Goal: Information Seeking & Learning: Learn about a topic

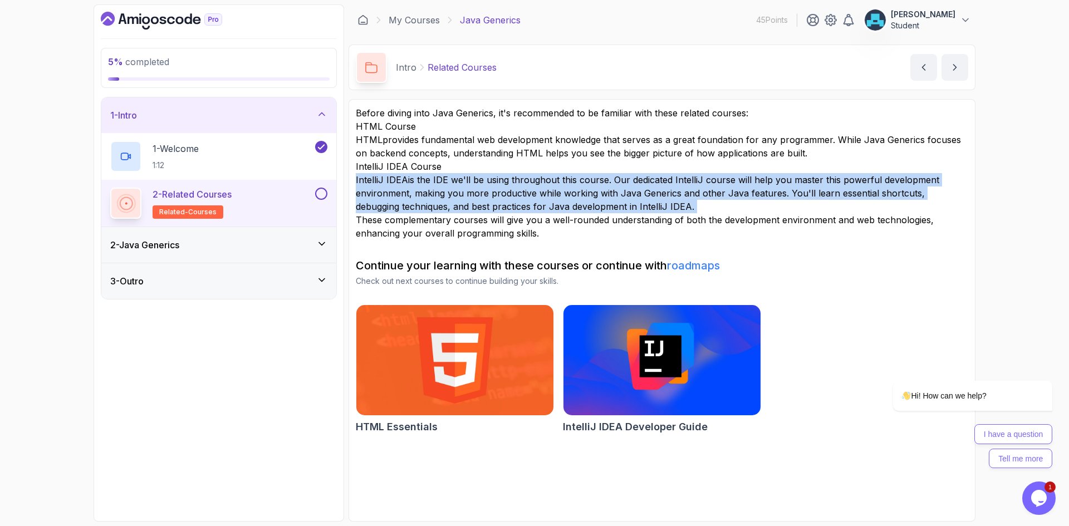
drag, startPoint x: 959, startPoint y: 63, endPoint x: 1023, endPoint y: 241, distance: 189.3
click at [958, 63] on icon "next content" at bounding box center [954, 67] width 11 height 11
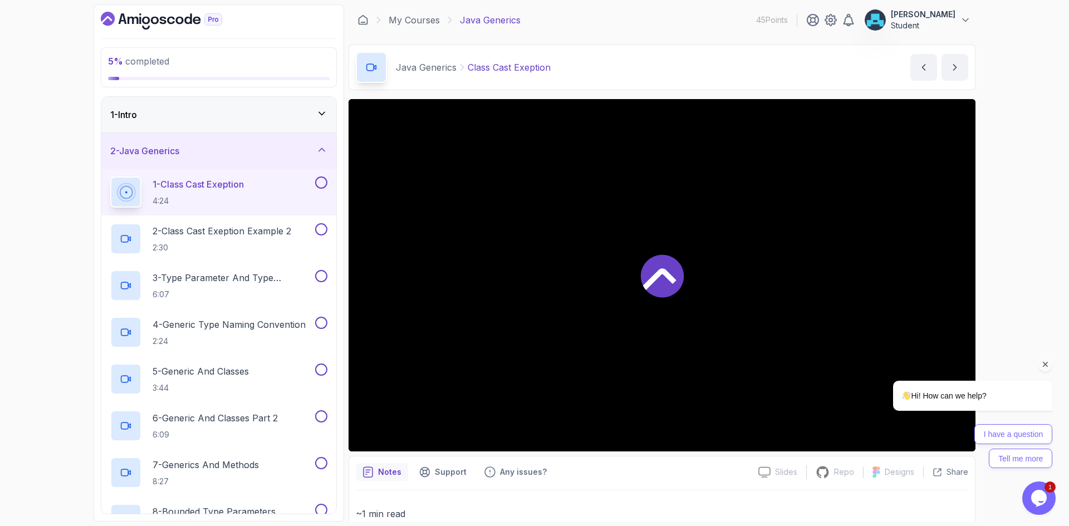
click at [1046, 366] on icon "Chat attention grabber" at bounding box center [1045, 365] width 10 height 10
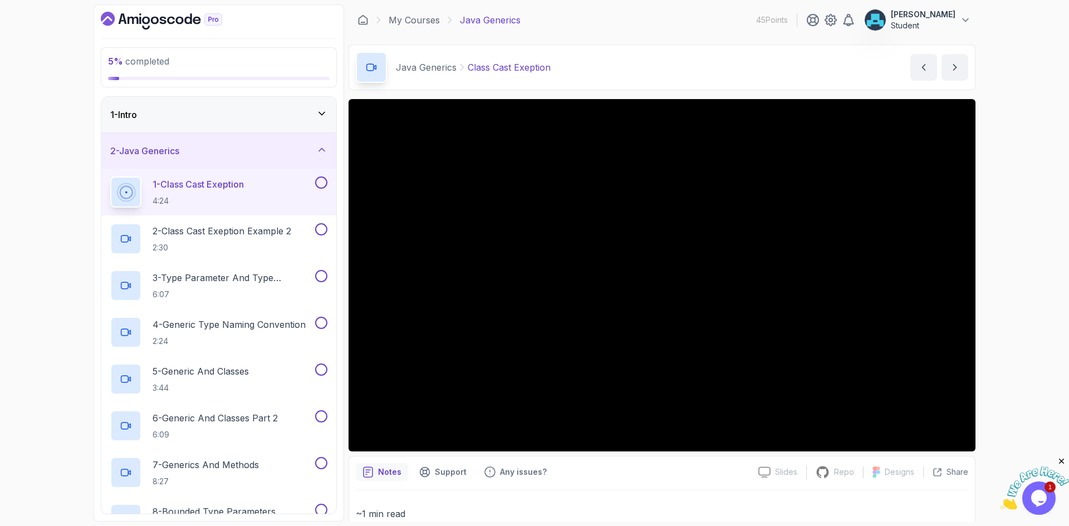
drag, startPoint x: 959, startPoint y: 65, endPoint x: 875, endPoint y: 96, distance: 89.6
click at [959, 65] on icon "next content" at bounding box center [954, 67] width 11 height 11
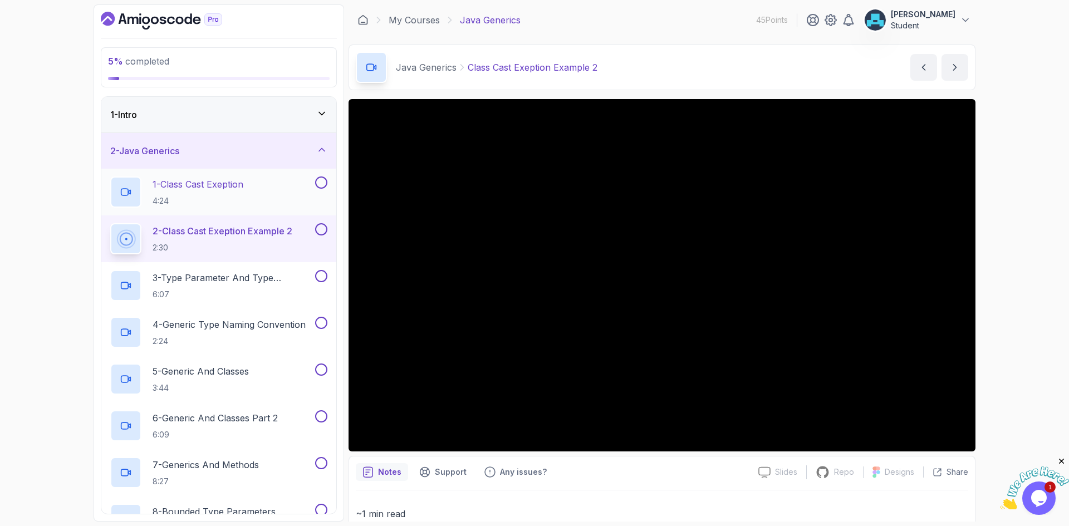
click at [320, 184] on button at bounding box center [321, 182] width 12 height 12
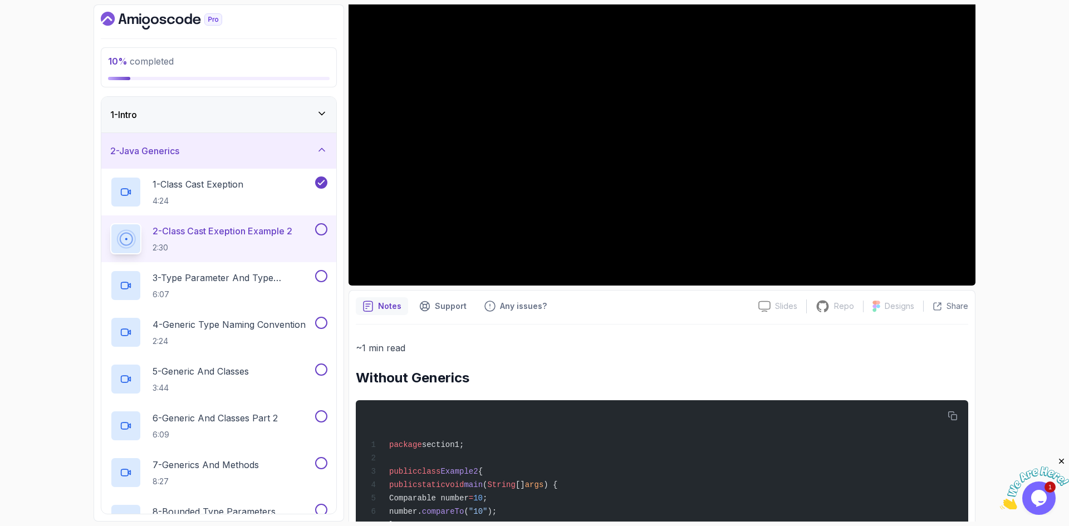
scroll to position [167, 0]
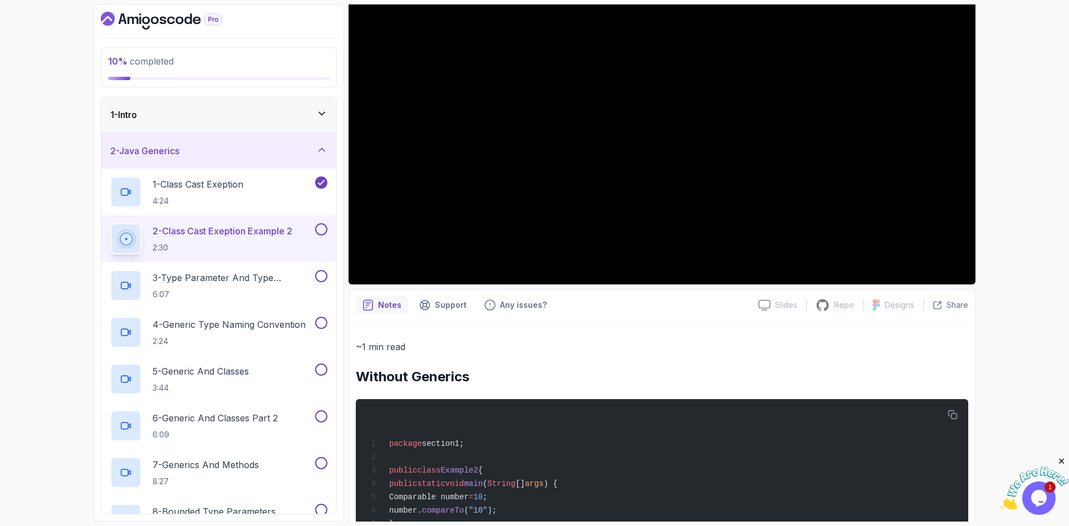
click at [321, 229] on button at bounding box center [321, 229] width 12 height 12
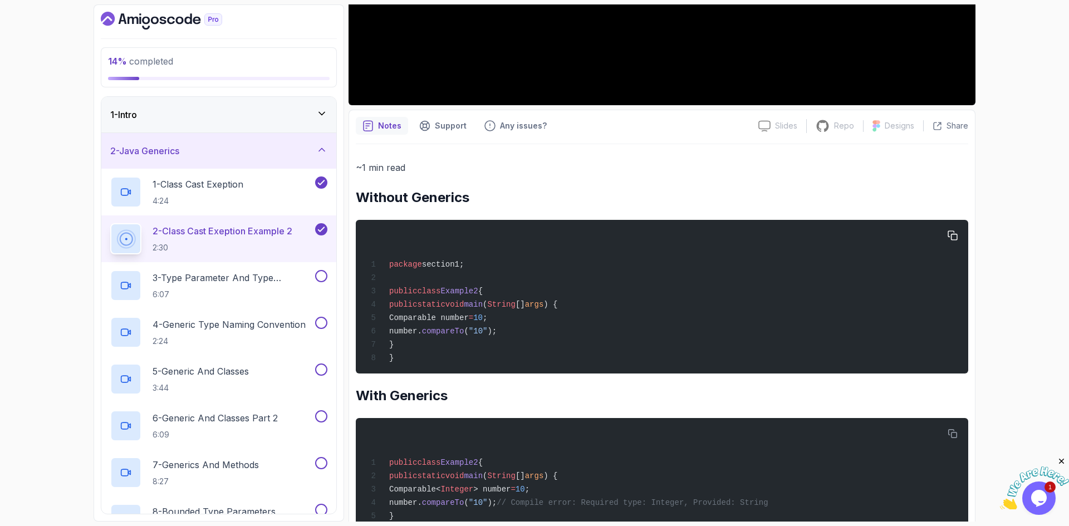
scroll to position [345, 0]
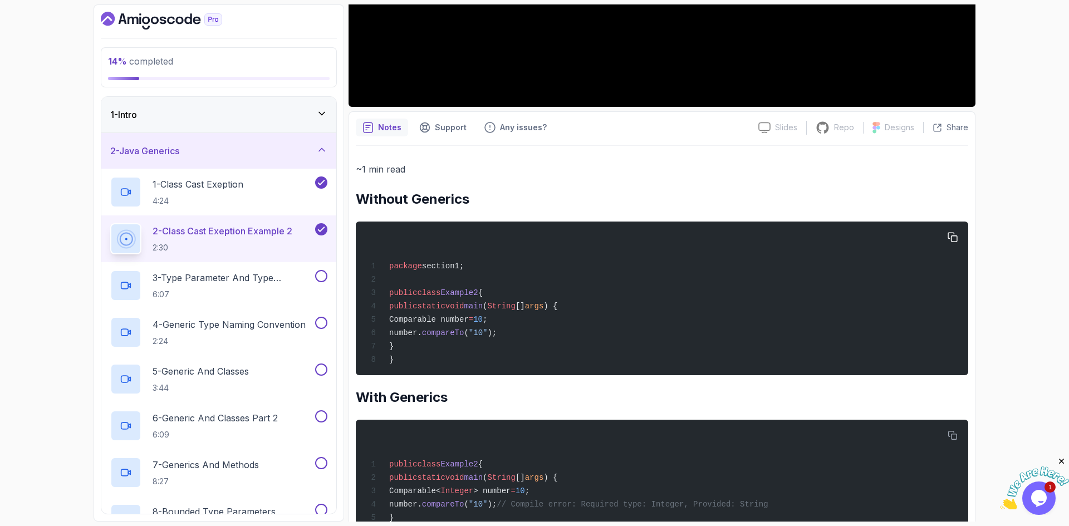
click at [429, 321] on span "Comparable number" at bounding box center [429, 319] width 80 height 9
copy span "Comparable"
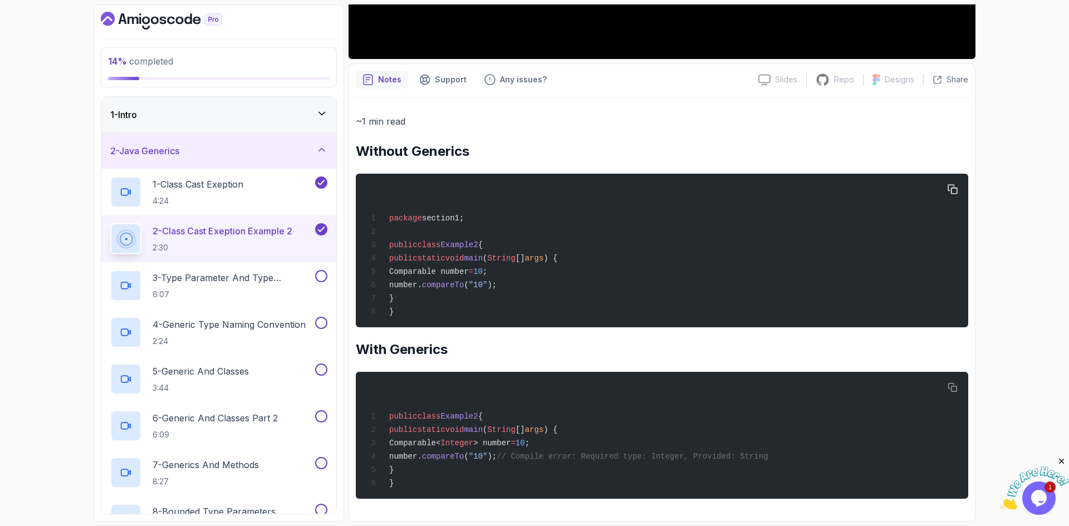
scroll to position [400, 0]
drag, startPoint x: 422, startPoint y: 280, endPoint x: 524, endPoint y: 278, distance: 101.3
click at [524, 278] on div "package section1; public class Example2 { public static void main ( String [] a…" at bounding box center [662, 250] width 595 height 140
copy span "number. compareTo ( "10" );"
drag, startPoint x: 422, startPoint y: 265, endPoint x: 540, endPoint y: 264, distance: 118.0
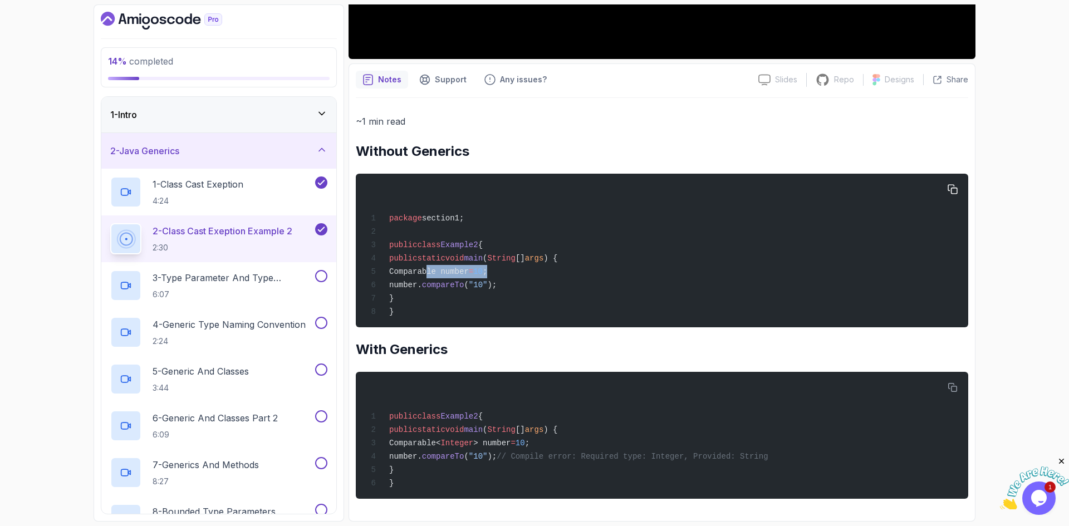
click at [540, 264] on div "package section1; public class Example2 { public static void main ( String [] a…" at bounding box center [662, 250] width 595 height 140
copy span "Comparable number = 10 ;"
drag, startPoint x: 424, startPoint y: 440, endPoint x: 575, endPoint y: 441, distance: 150.9
click at [575, 441] on div "public class Example2 { public static void main ( String [] args ) { Comparable…" at bounding box center [662, 436] width 595 height 114
copy span "Comparable< Integer > number = 10 ;"
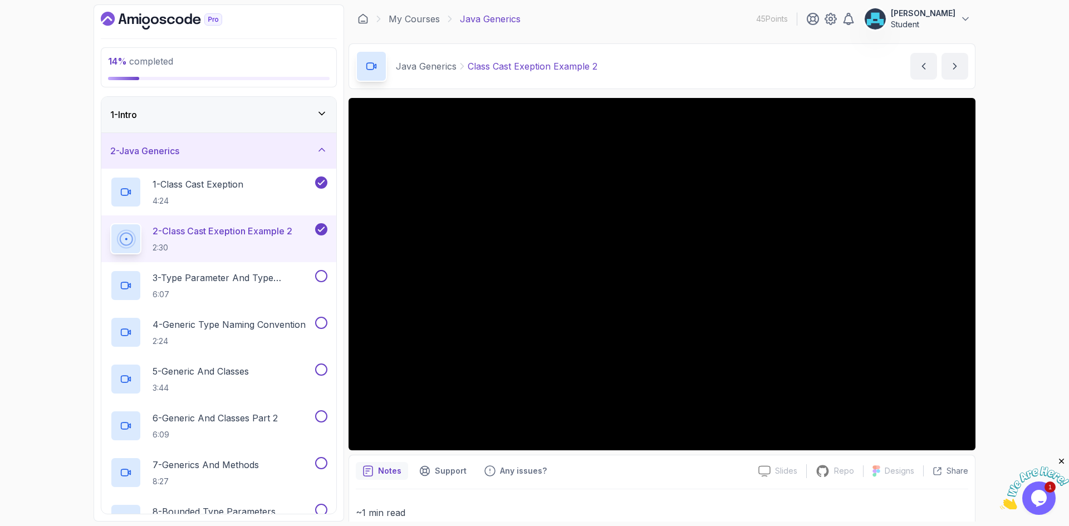
scroll to position [0, 0]
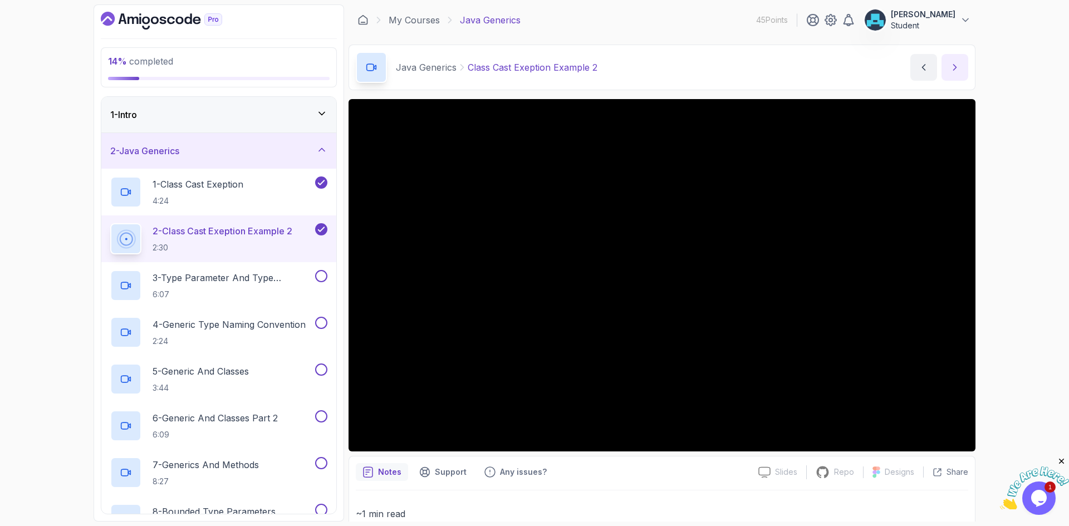
click at [959, 65] on icon "next content" at bounding box center [954, 67] width 11 height 11
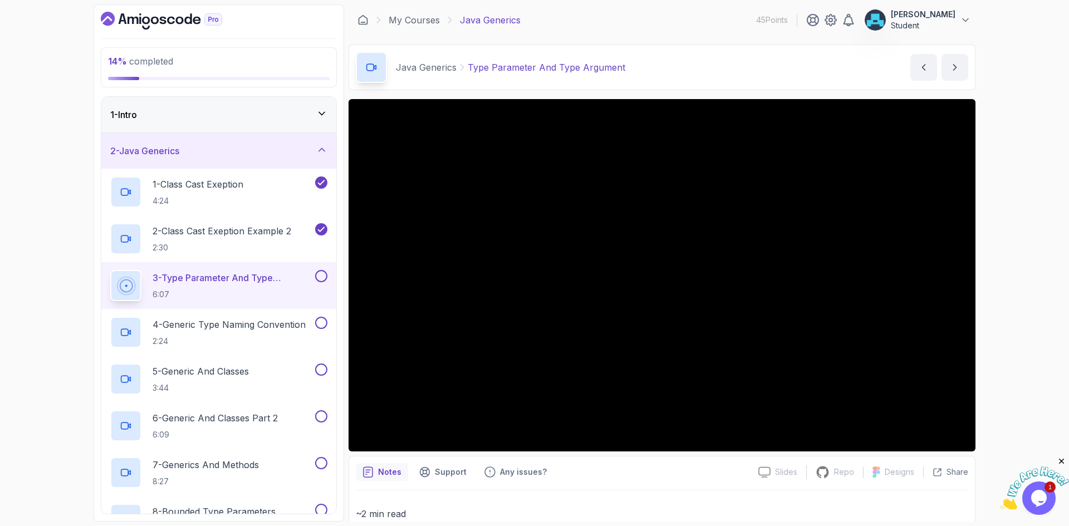
click at [941, 54] on button "next content" at bounding box center [954, 67] width 27 height 27
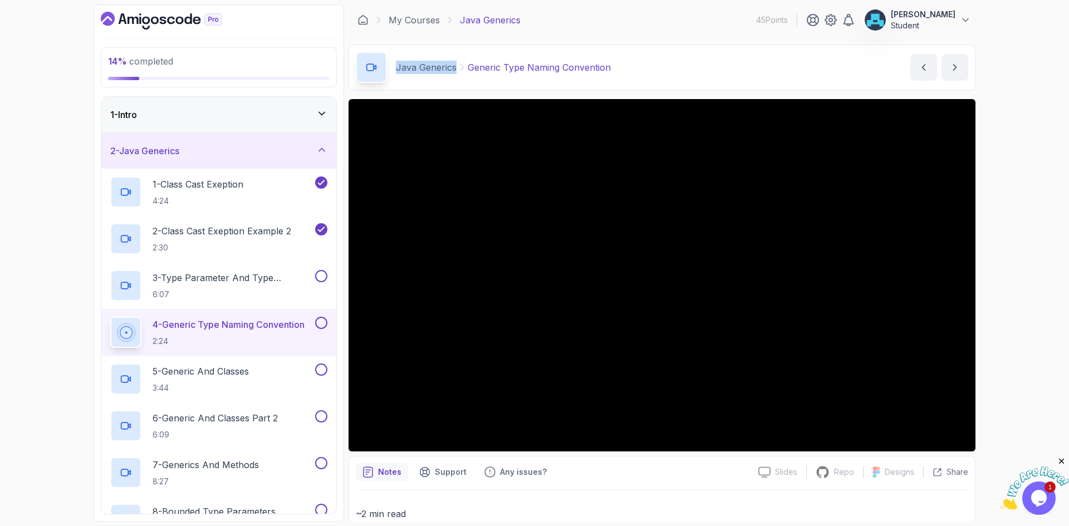
drag, startPoint x: 455, startPoint y: 67, endPoint x: 443, endPoint y: 76, distance: 15.9
click at [397, 69] on p "Java Generics" at bounding box center [426, 67] width 61 height 13
copy p "Java Generics"
click at [684, 70] on div "Java Generics Generic Type Naming Convention Generic Type Naming Convention by …" at bounding box center [661, 68] width 627 height 46
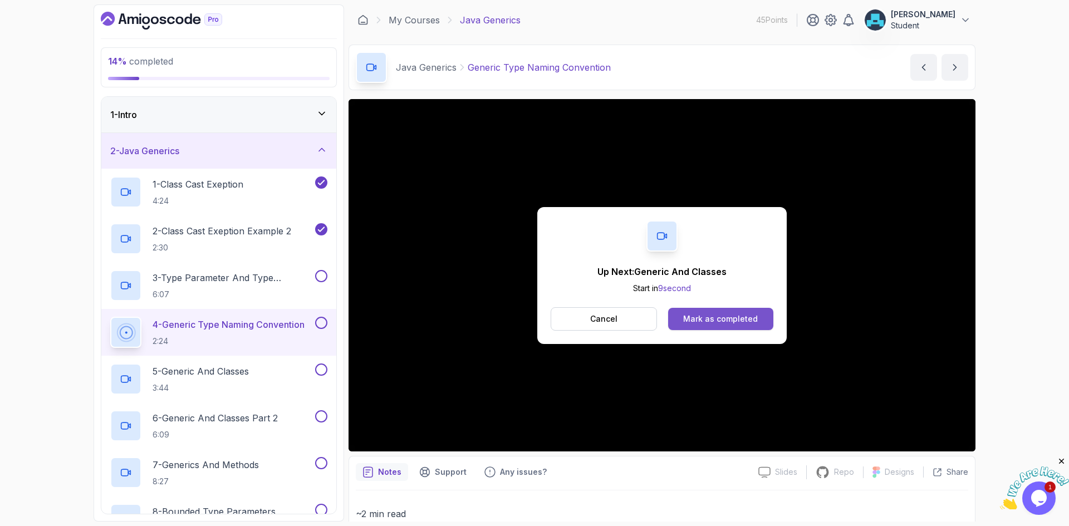
click at [697, 319] on div "Mark as completed" at bounding box center [720, 318] width 75 height 11
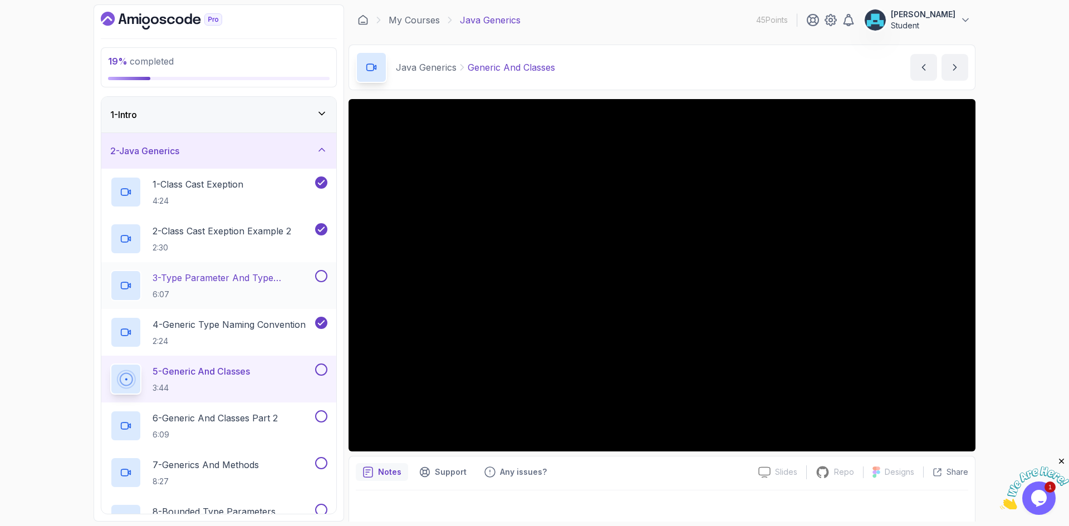
click at [320, 276] on button at bounding box center [321, 276] width 12 height 12
click at [951, 66] on icon "next content" at bounding box center [954, 67] width 11 height 11
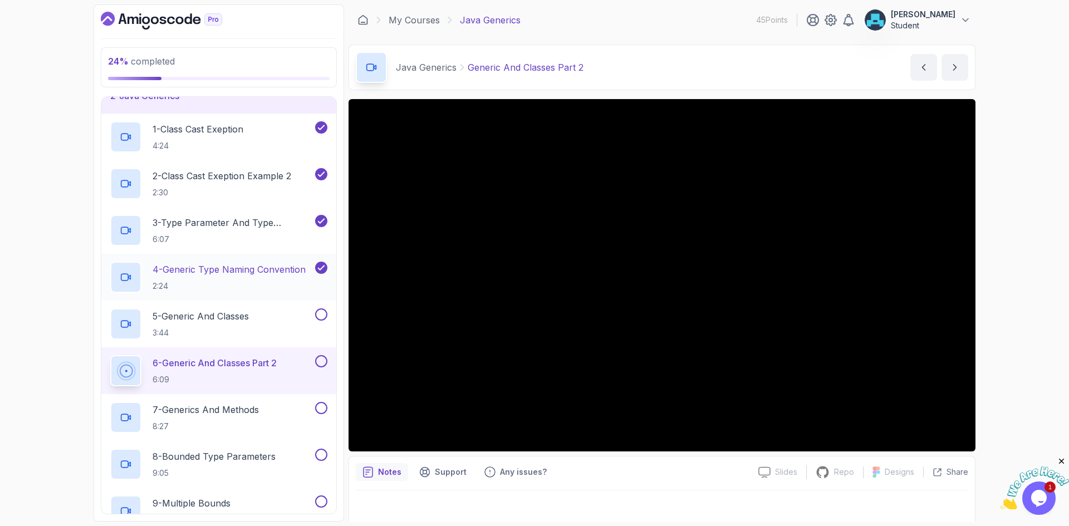
scroll to position [56, 0]
click at [323, 311] on button at bounding box center [321, 314] width 12 height 12
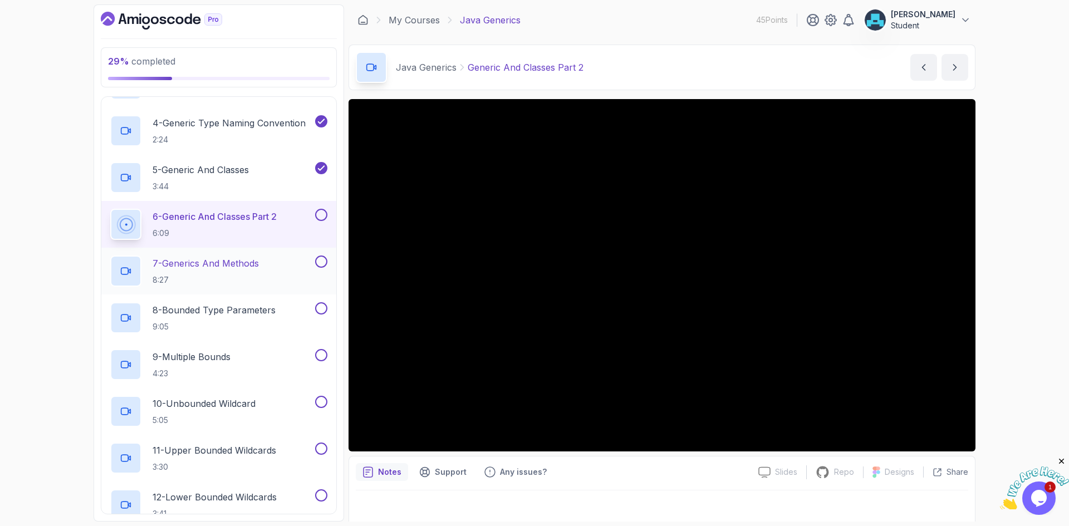
scroll to position [161, 0]
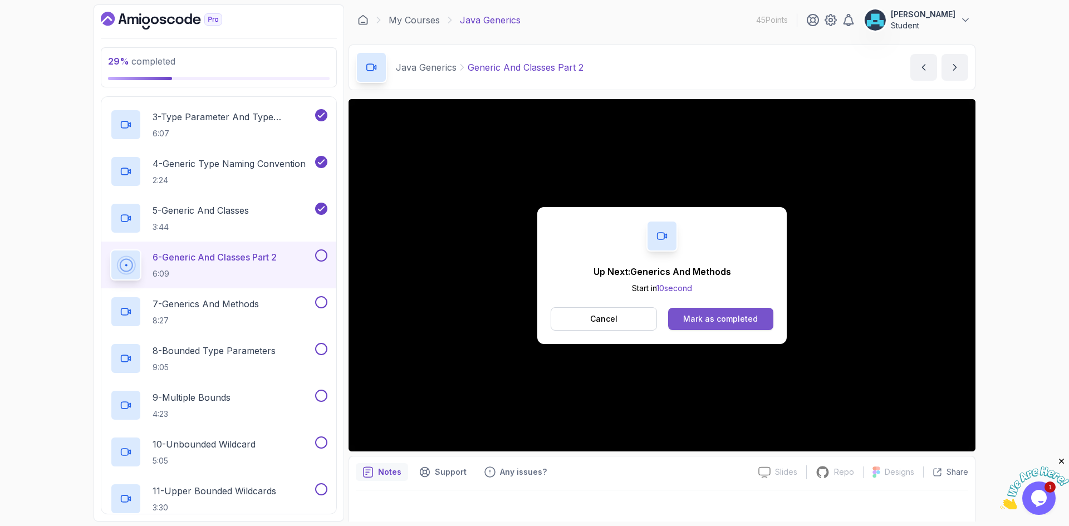
click at [726, 317] on div "Mark as completed" at bounding box center [720, 318] width 75 height 11
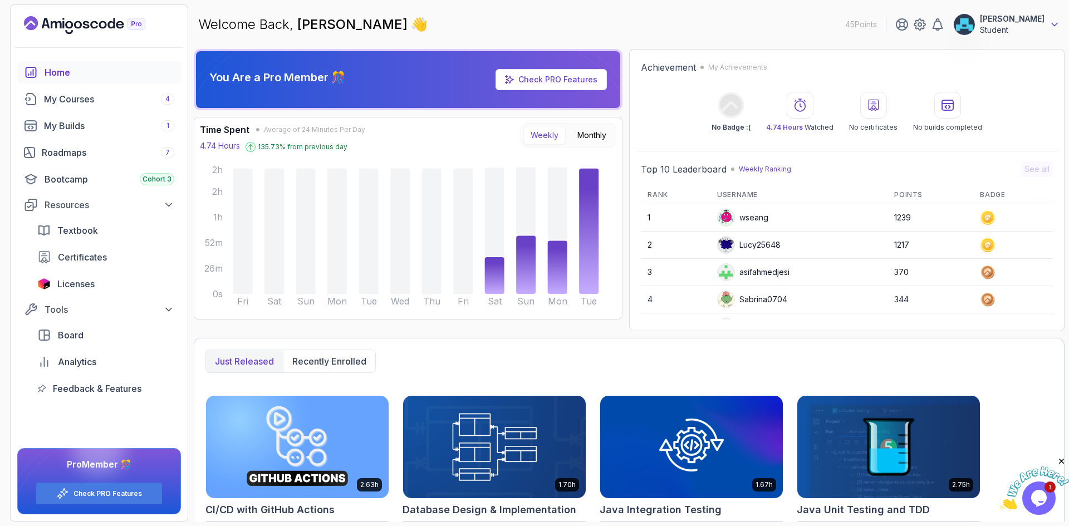
click at [1054, 23] on icon at bounding box center [1054, 24] width 11 height 11
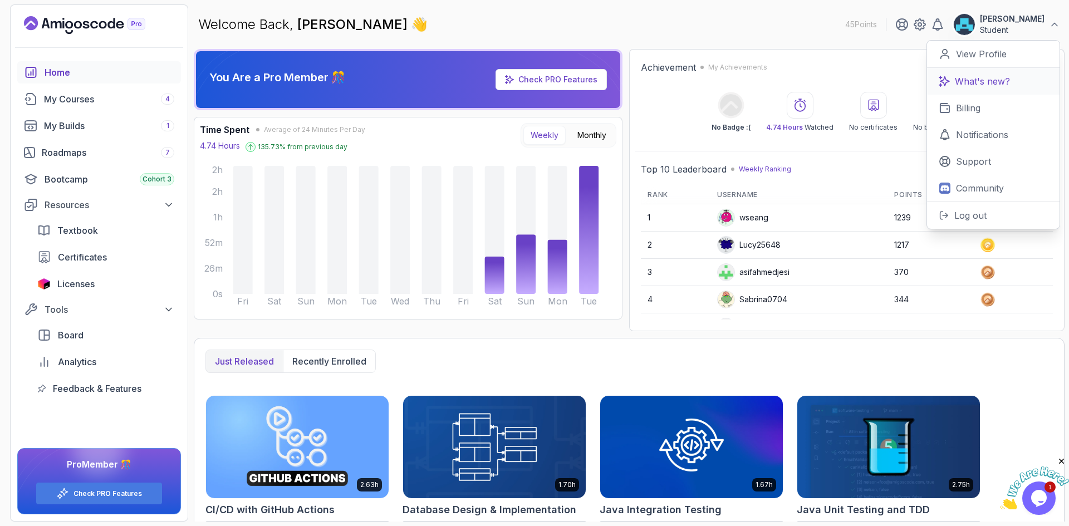
click at [993, 86] on p "What's new?" at bounding box center [982, 81] width 55 height 13
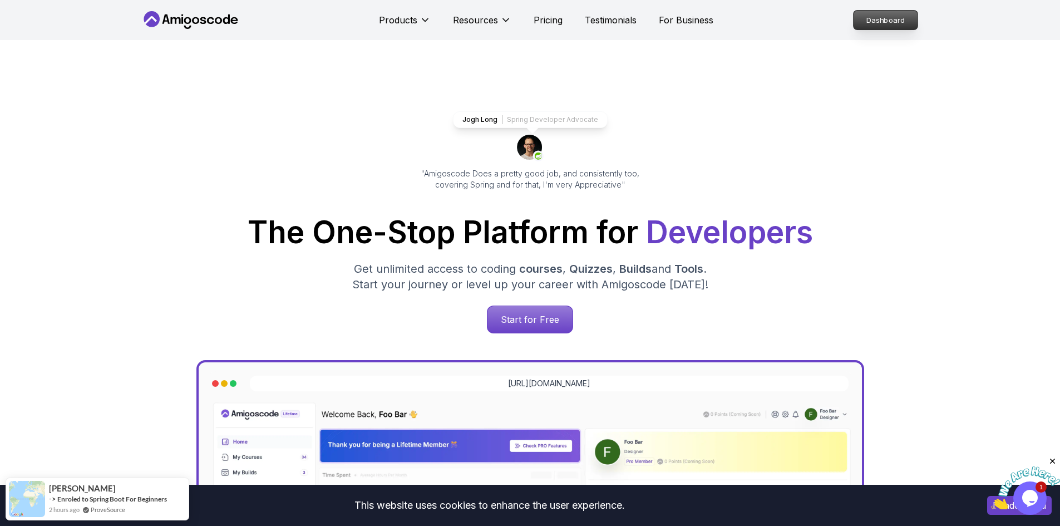
click at [876, 17] on p "Dashboard" at bounding box center [886, 20] width 64 height 19
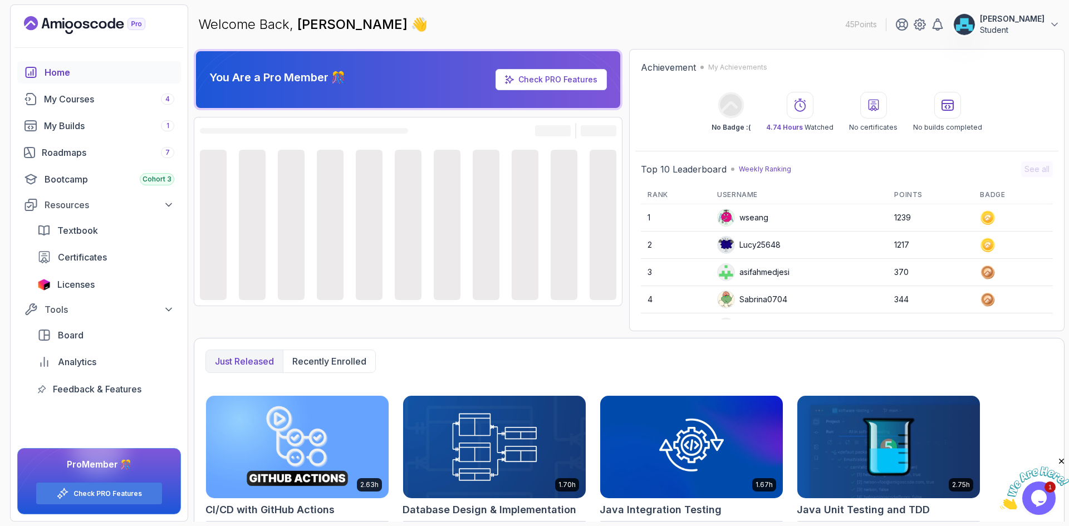
click at [1034, 24] on p "[PERSON_NAME]" at bounding box center [1012, 18] width 65 height 11
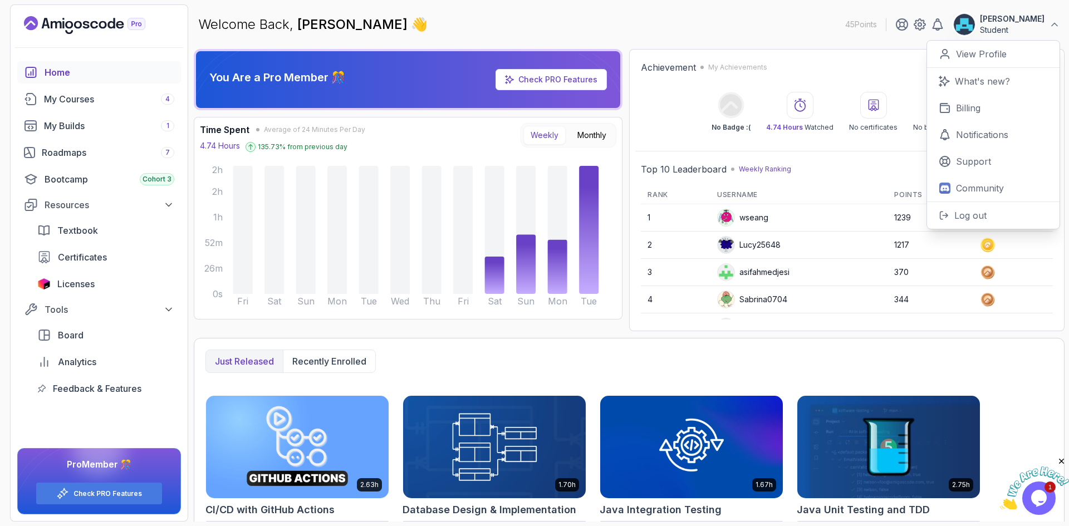
click at [775, 17] on div "Welcome Back, ahmed mohammed 👋 45 Points ahmed mohammed Student 0 Points View P…" at bounding box center [629, 24] width 871 height 40
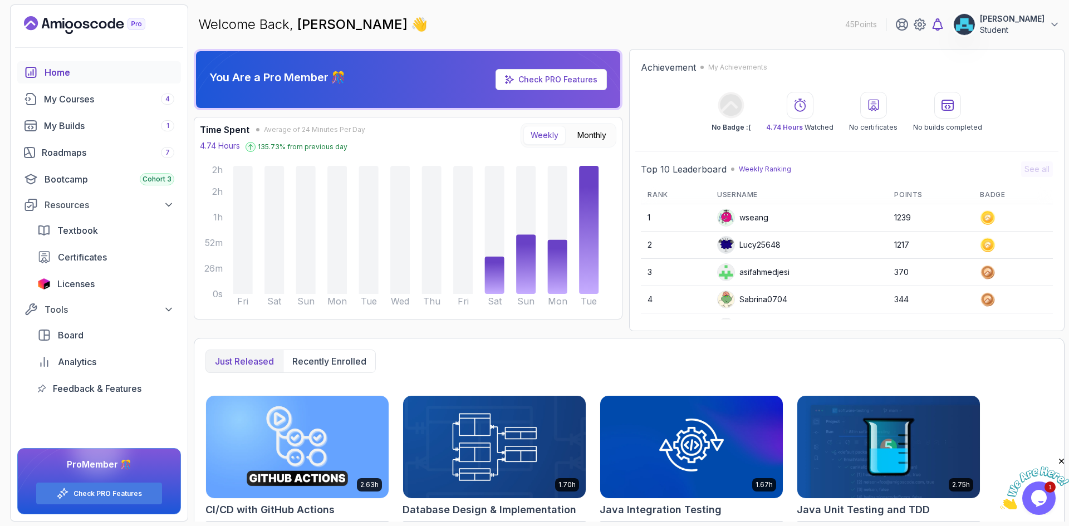
click at [931, 24] on icon at bounding box center [937, 24] width 13 height 13
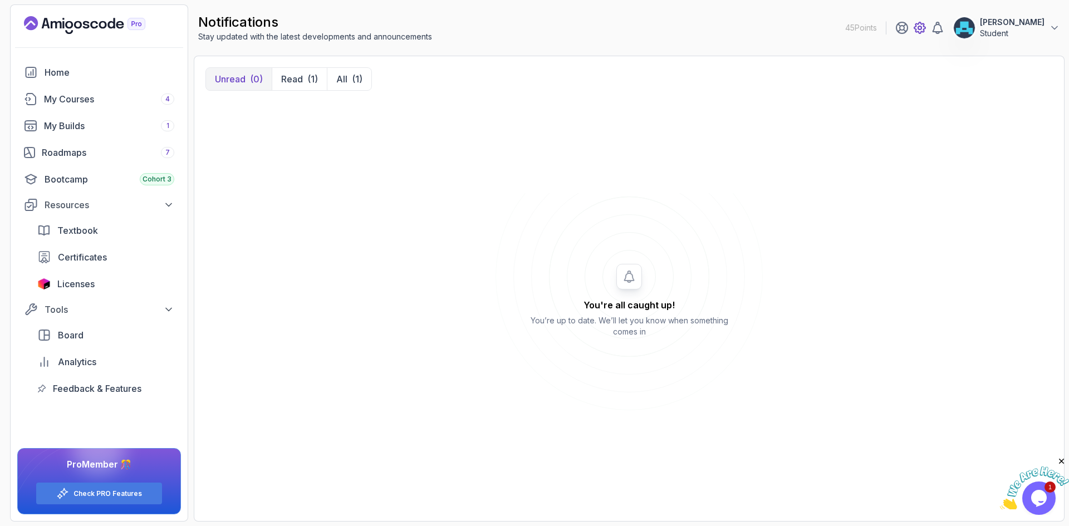
click at [914, 32] on icon at bounding box center [919, 27] width 11 height 11
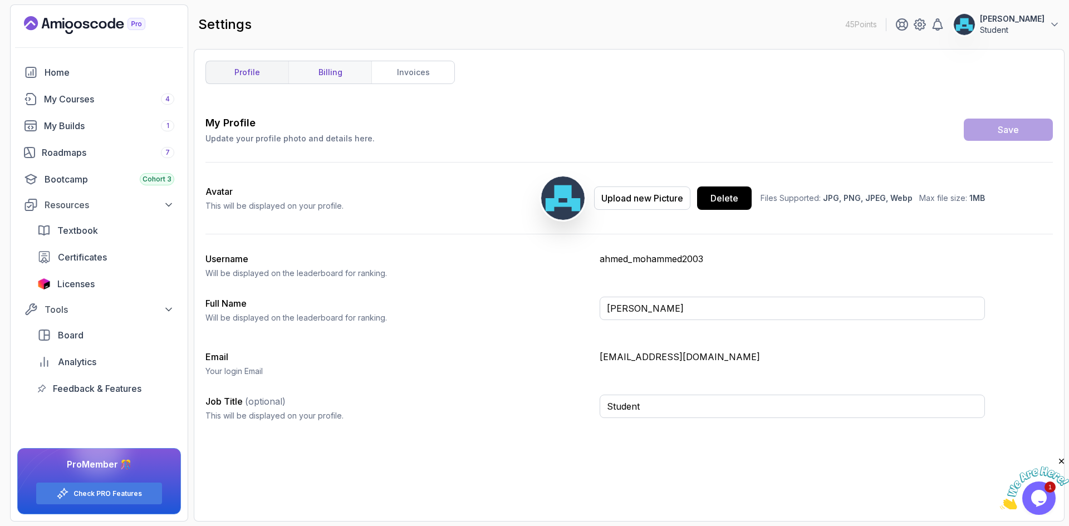
click at [335, 68] on link "billing" at bounding box center [329, 72] width 83 height 22
click at [409, 67] on link "invoices" at bounding box center [412, 72] width 83 height 22
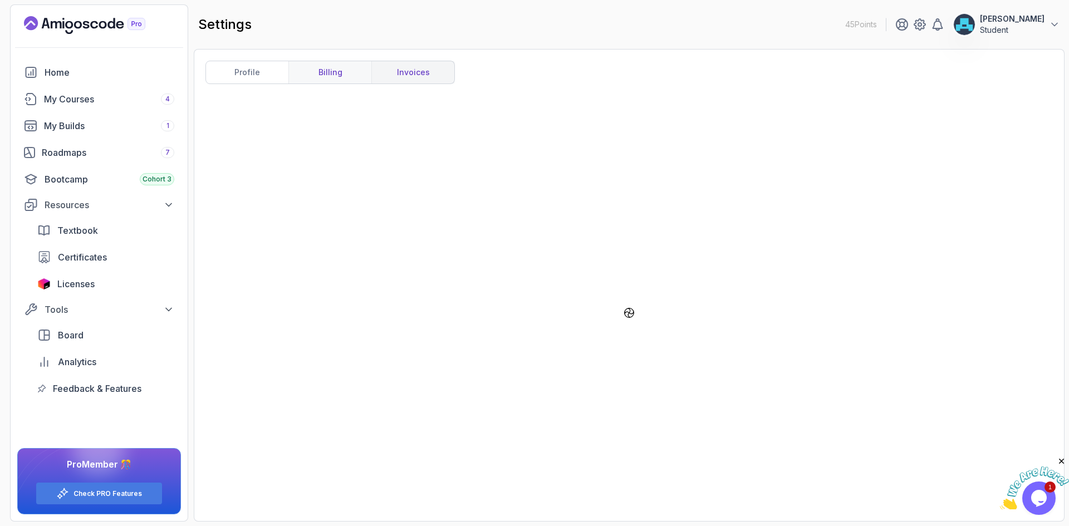
click at [346, 73] on link "billing" at bounding box center [329, 72] width 83 height 22
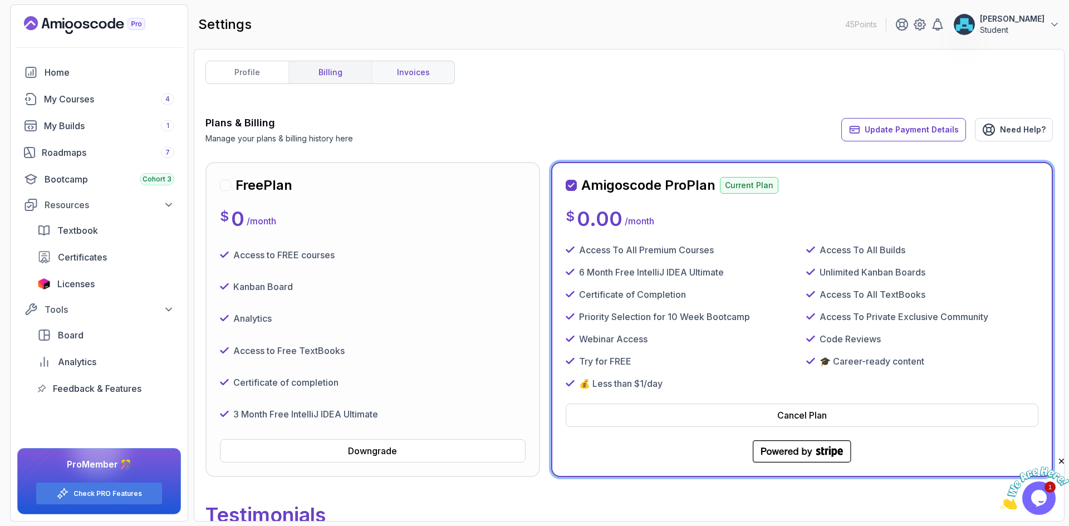
click at [416, 73] on link "invoices" at bounding box center [412, 72] width 83 height 22
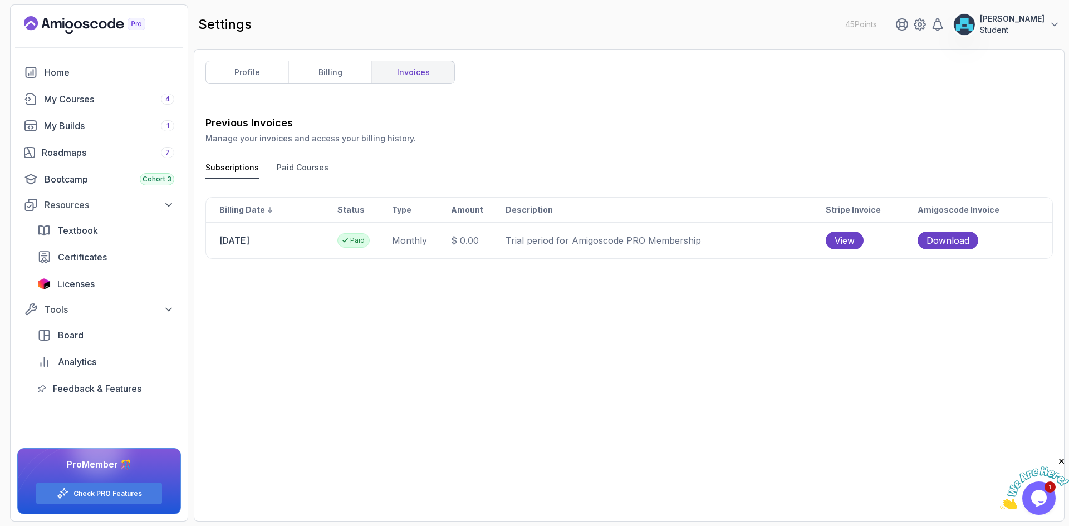
click at [575, 281] on div "Previous Invoices Manage your invoices and access your billing history. Subscri…" at bounding box center [628, 312] width 847 height 395
click at [964, 237] on span "Download" at bounding box center [947, 240] width 43 height 13
click at [852, 238] on span "View" at bounding box center [844, 240] width 20 height 13
click at [306, 174] on button "Paid Courses" at bounding box center [303, 170] width 52 height 17
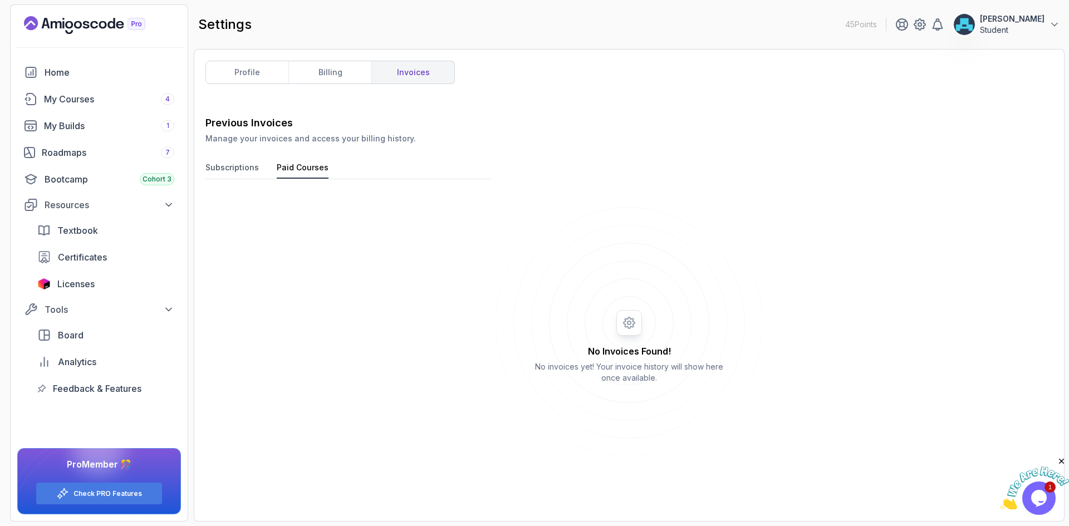
click at [248, 165] on button "Subscriptions" at bounding box center [231, 170] width 53 height 17
